Goal: Find contact information: Find contact information

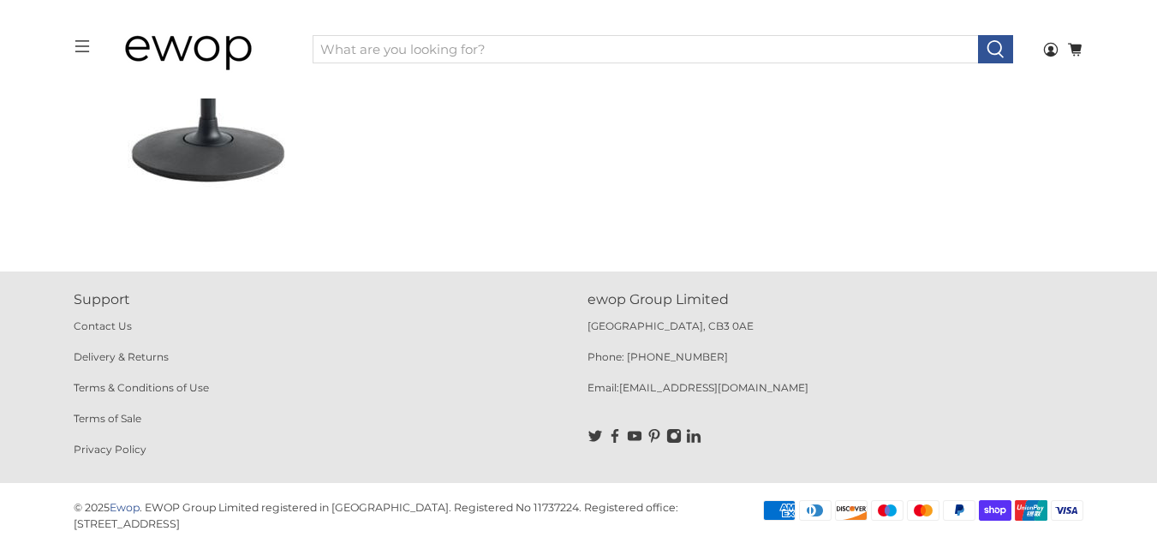
scroll to position [4812, 0]
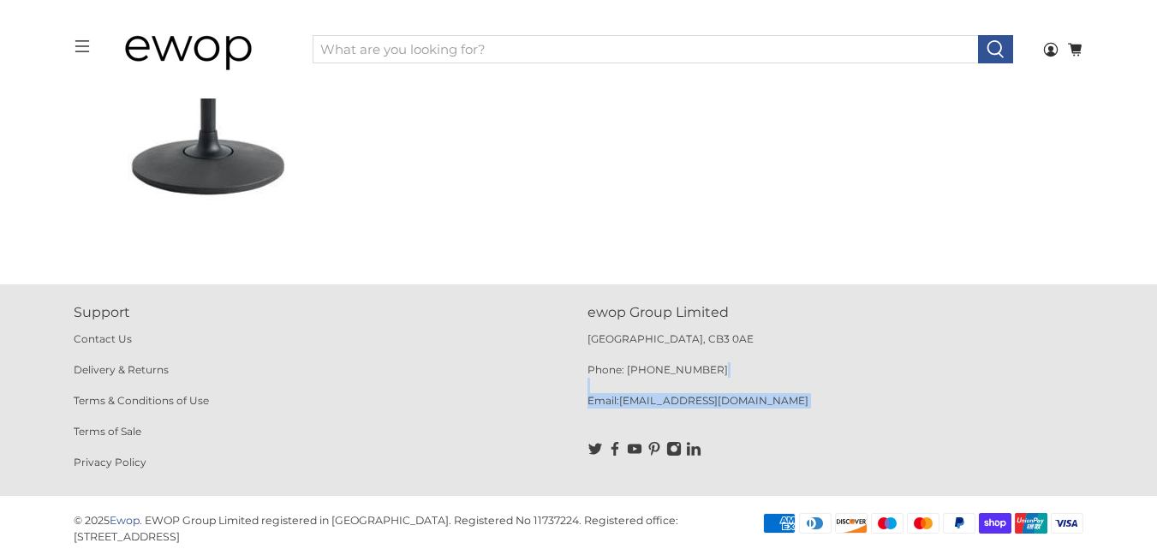
drag, startPoint x: 730, startPoint y: 391, endPoint x: 693, endPoint y: 409, distance: 41.4
click at [693, 409] on div "ewop Group Limited [GEOGRAPHIC_DATA] 0AE Phone: [PHONE_NUMBER] Email: [EMAIL_AD…" at bounding box center [836, 390] width 497 height 176
click at [755, 402] on p "Email: [EMAIL_ADDRESS][DOMAIN_NAME]" at bounding box center [836, 408] width 497 height 31
drag, startPoint x: 724, startPoint y: 402, endPoint x: 623, endPoint y: 406, distance: 101.2
click at [623, 406] on p "Email: [EMAIL_ADDRESS][DOMAIN_NAME]" at bounding box center [836, 408] width 497 height 31
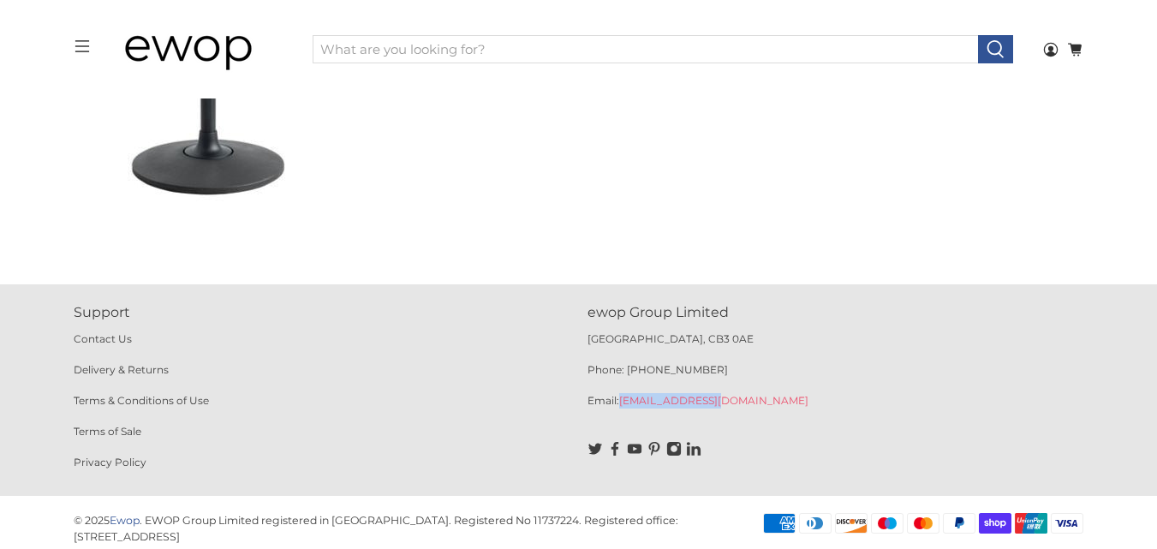
copy link "[EMAIL_ADDRESS][DOMAIN_NAME]"
drag, startPoint x: 732, startPoint y: 315, endPoint x: 584, endPoint y: 305, distance: 148.5
click at [584, 305] on div "Support Contact Us Delivery & Returns Terms & Conditions of Use Terms of Sale P…" at bounding box center [579, 390] width 1028 height 176
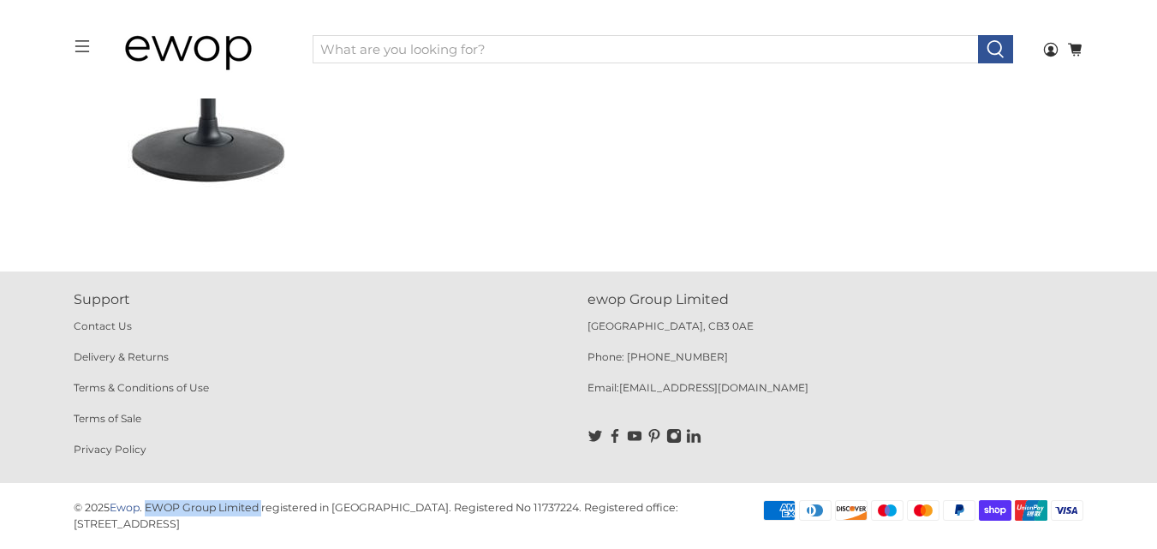
drag, startPoint x: 149, startPoint y: 517, endPoint x: 265, endPoint y: 515, distance: 115.7
click at [265, 515] on div "© 2025 Ewop . EWOP Group Limited registered in [GEOGRAPHIC_DATA]. Registered No…" at bounding box center [408, 516] width 668 height 33
copy p "EWOP Group Limited"
